Goal: Information Seeking & Learning: Learn about a topic

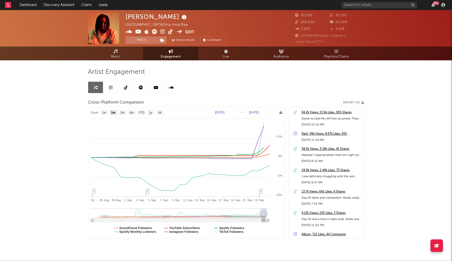
select select "1m"
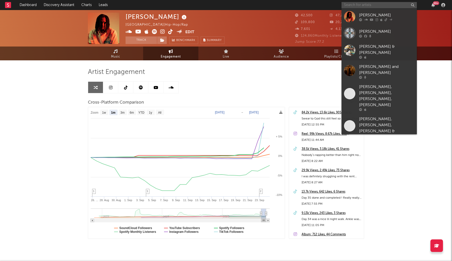
click at [364, 5] on input "text" at bounding box center [378, 5] width 75 height 6
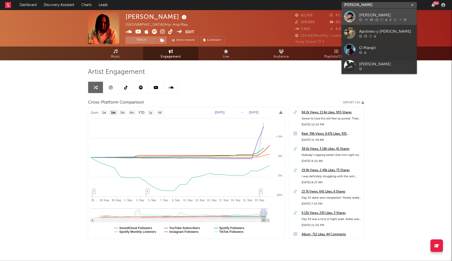
type input "omar apo"
click at [376, 13] on div "Omar Apollo" at bounding box center [386, 15] width 55 height 6
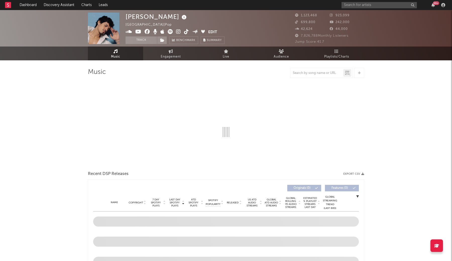
select select "6m"
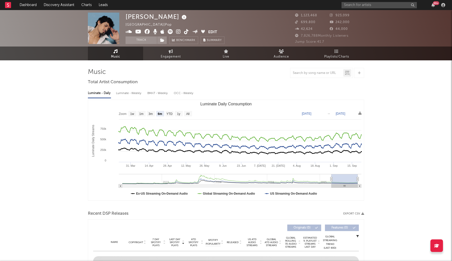
select select "6m"
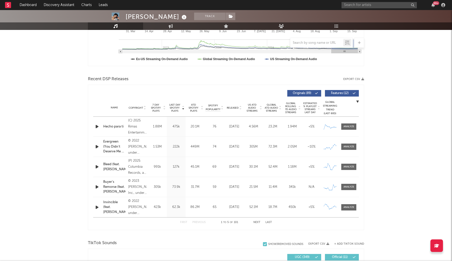
scroll to position [136, 0]
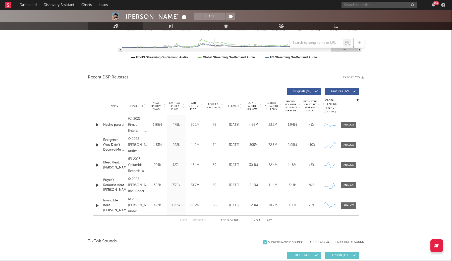
click at [357, 7] on input "text" at bounding box center [378, 5] width 75 height 6
type input "rommulas"
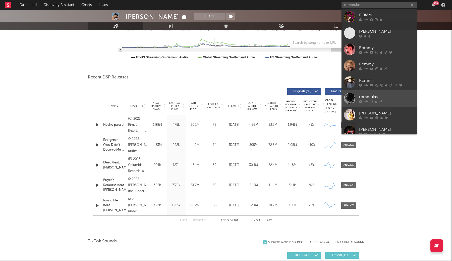
click at [394, 96] on div "rommulas" at bounding box center [386, 97] width 55 height 6
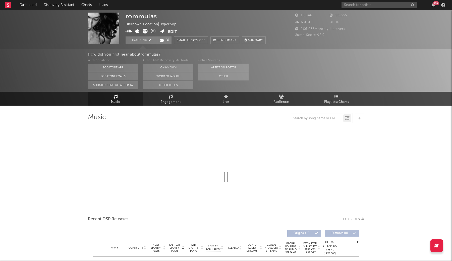
select select "1w"
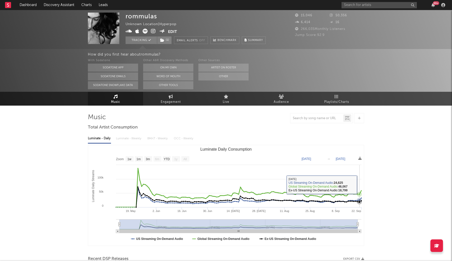
click at [360, 184] on rect "Luminate Daily Consumption" at bounding box center [226, 195] width 276 height 100
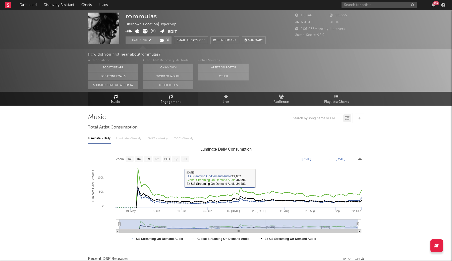
click at [183, 103] on link "Engagement" at bounding box center [170, 99] width 55 height 14
select select "1w"
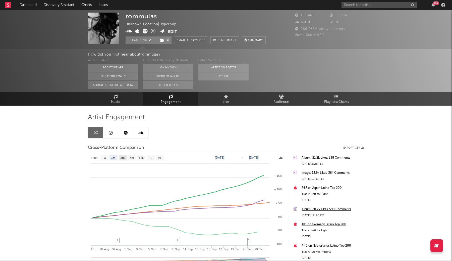
click at [123, 157] on text "3m" at bounding box center [122, 158] width 4 height 4
select select "3m"
type input "2025-06-24"
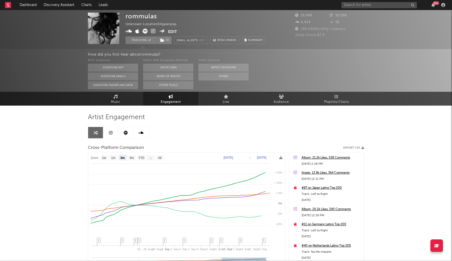
select select "3m"
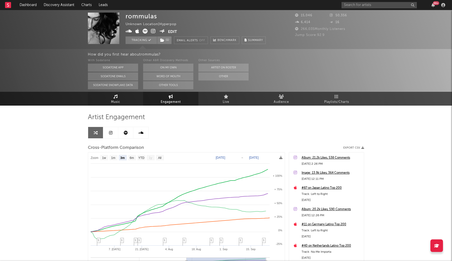
click at [113, 98] on icon at bounding box center [115, 96] width 4 height 4
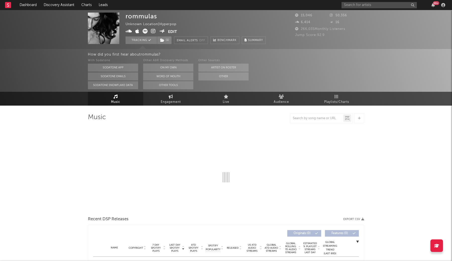
select select "1w"
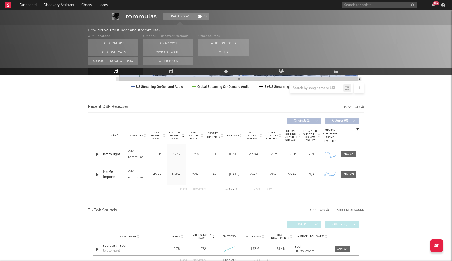
scroll to position [154, 0]
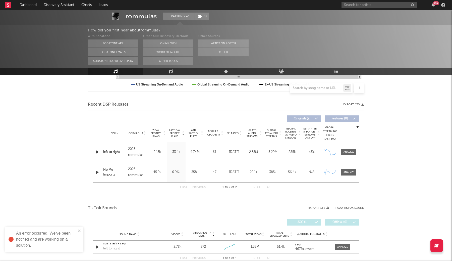
click at [97, 154] on icon "button" at bounding box center [96, 152] width 5 height 6
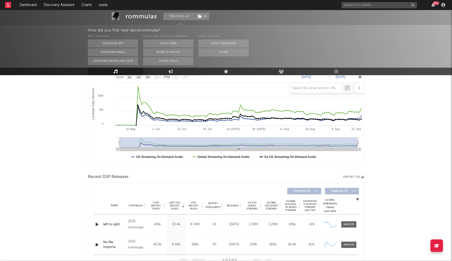
scroll to position [0, 0]
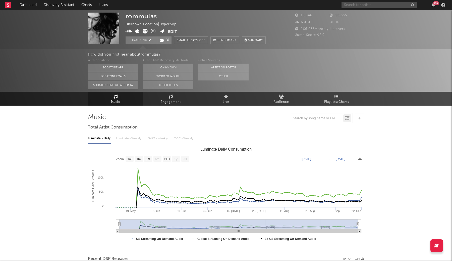
click at [374, 2] on input "text" at bounding box center [378, 5] width 75 height 6
type input "nate sib"
click at [380, 14] on div "nate sib" at bounding box center [386, 15] width 55 height 6
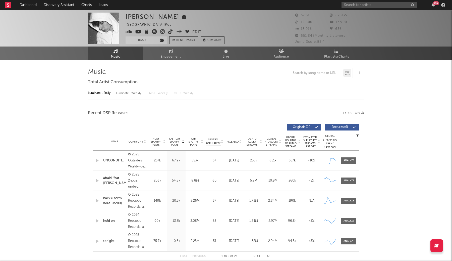
select select "6m"
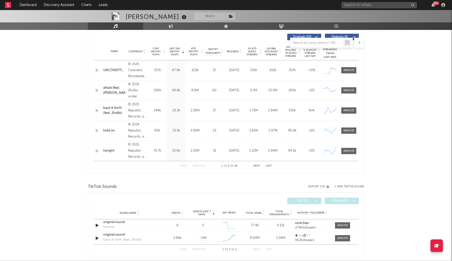
scroll to position [190, 0]
click at [27, 6] on link "Dashboard" at bounding box center [28, 5] width 24 height 10
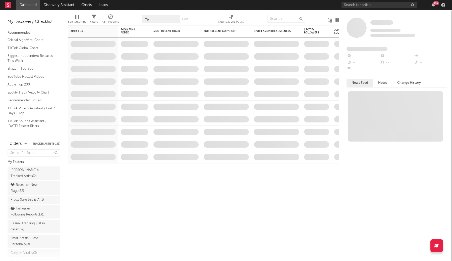
click at [395, 9] on div "99 +" at bounding box center [393, 5] width 105 height 10
click at [395, 5] on input "text" at bounding box center [378, 5] width 75 height 6
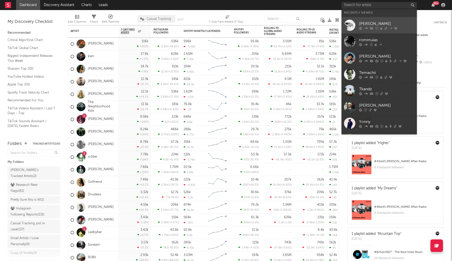
click at [386, 23] on div "nate sib" at bounding box center [386, 24] width 55 height 6
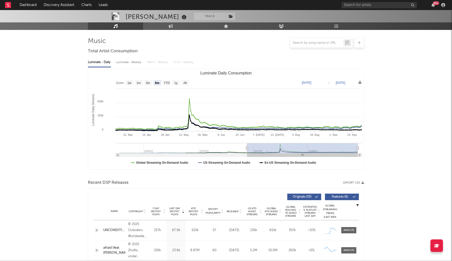
scroll to position [32, 0]
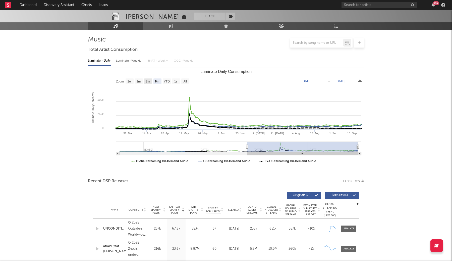
click at [148, 81] on text "3m" at bounding box center [148, 82] width 4 height 4
select select "3m"
type input "2025-06-22"
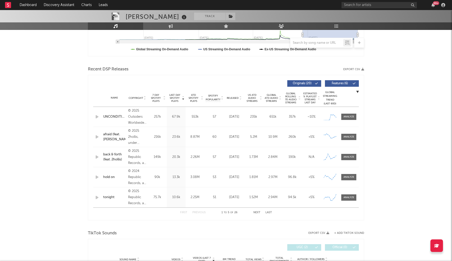
scroll to position [0, 0]
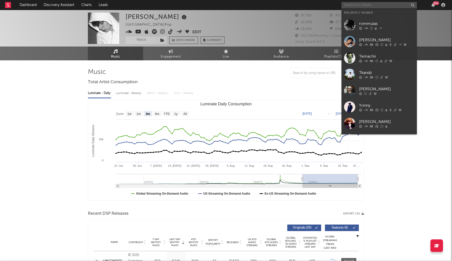
click at [374, 3] on input "text" at bounding box center [378, 5] width 75 height 6
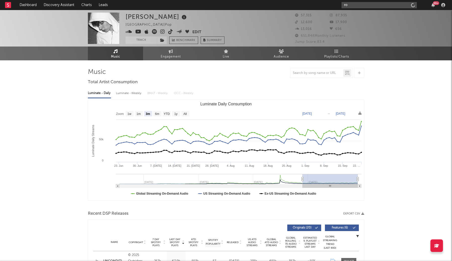
type input "r"
type input "rommulas"
click at [391, 19] on div at bounding box center [386, 19] width 55 height 3
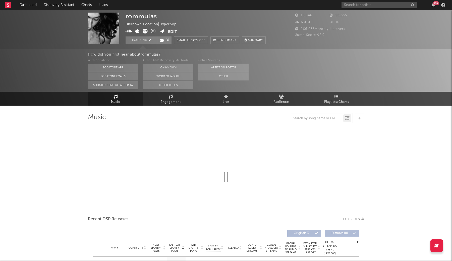
select select "1w"
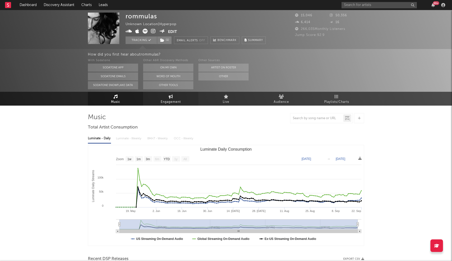
click at [180, 98] on link "Engagement" at bounding box center [170, 99] width 55 height 14
select select "1w"
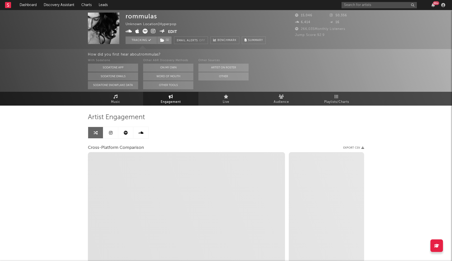
select select "1m"
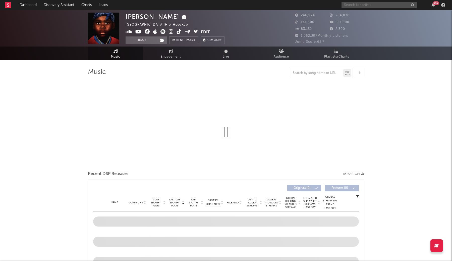
click at [361, 7] on input "text" at bounding box center [378, 5] width 75 height 6
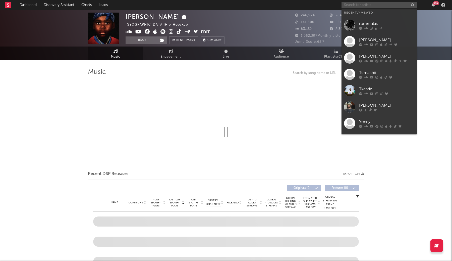
select select "6m"
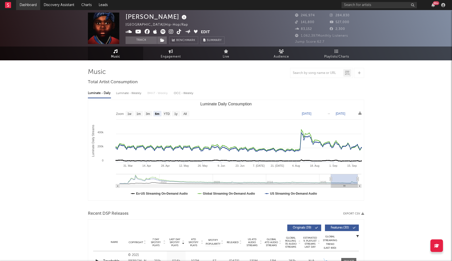
click at [30, 3] on link "Dashboard" at bounding box center [28, 5] width 24 height 10
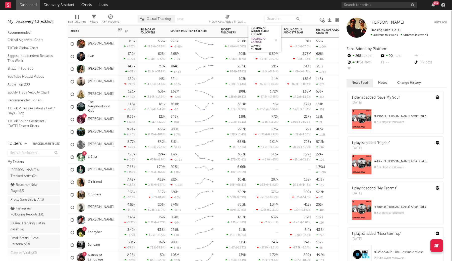
click at [265, 40] on div "Rolling 7D Change" at bounding box center [261, 40] width 20 height 6
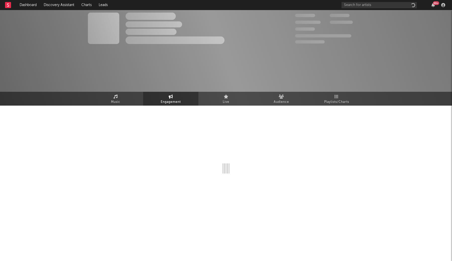
select select "1w"
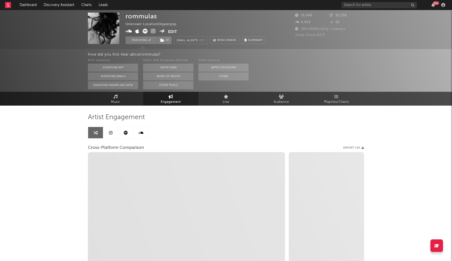
select select "1m"
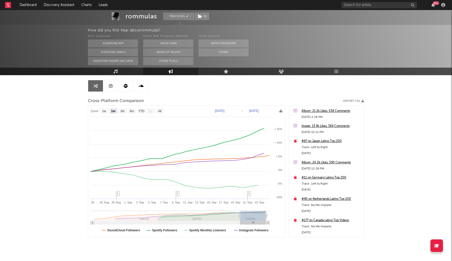
scroll to position [48, 0]
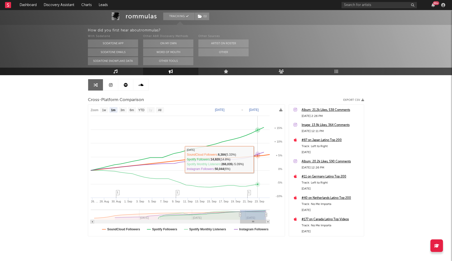
click at [260, 159] on rect at bounding box center [186, 169] width 197 height 131
